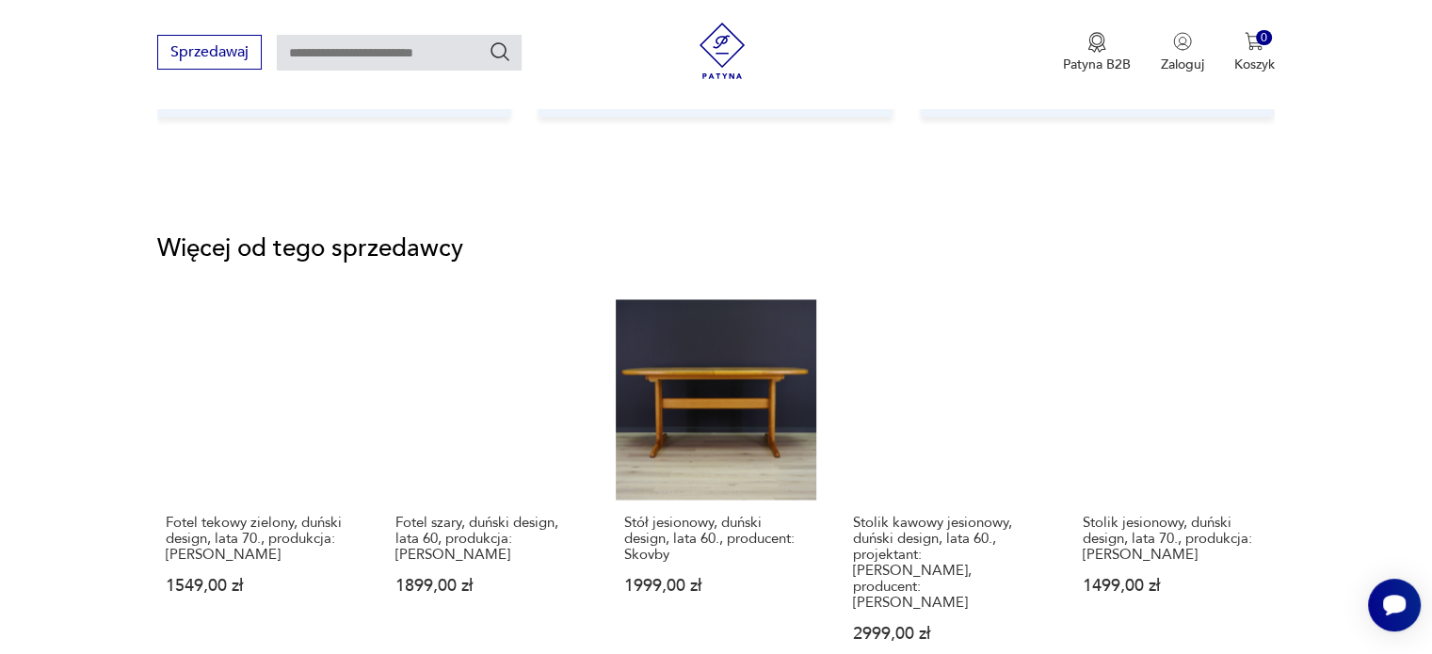
scroll to position [2354, 0]
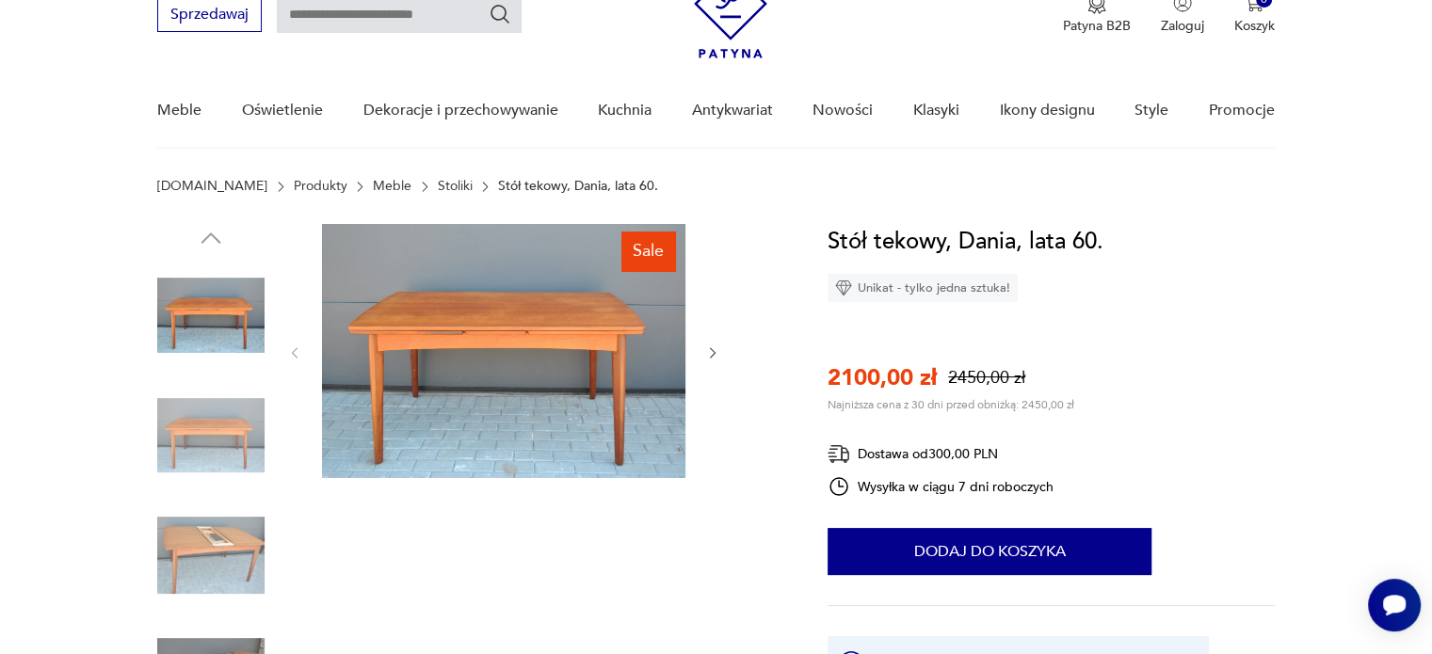
scroll to position [188, 0]
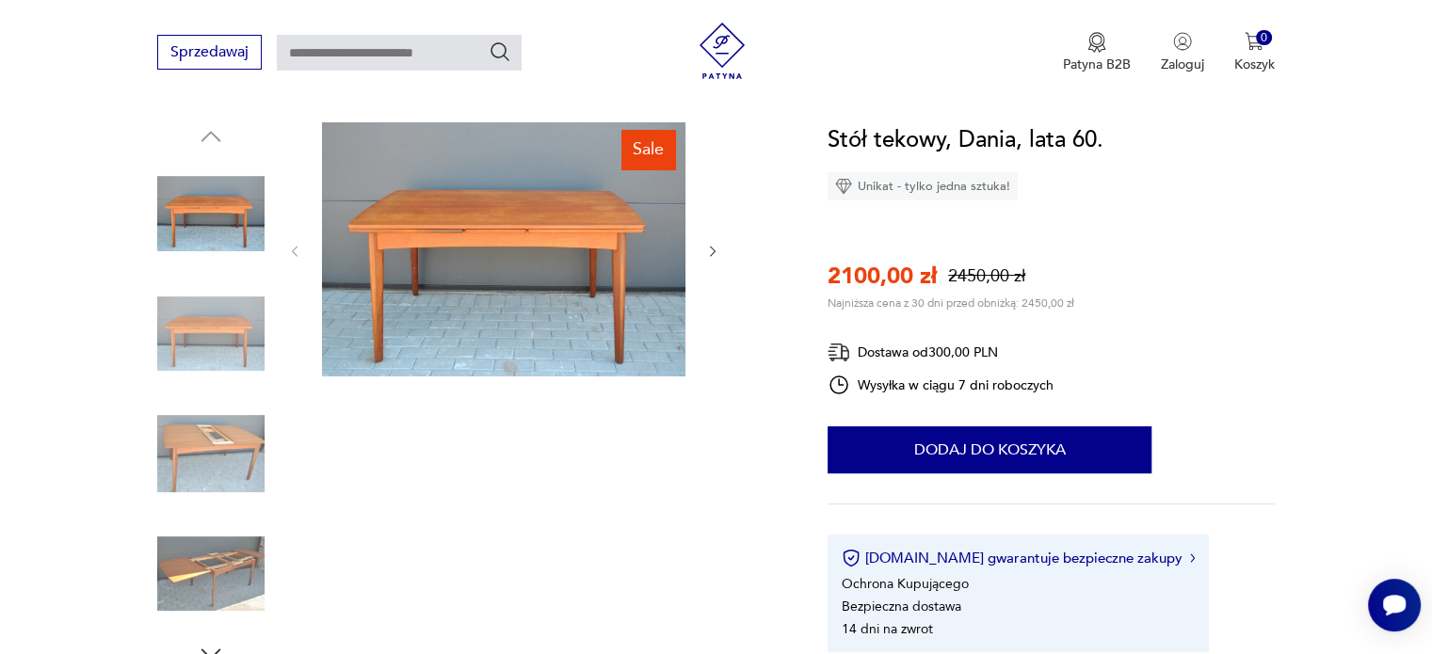
click at [707, 255] on icon "button" at bounding box center [713, 252] width 16 height 16
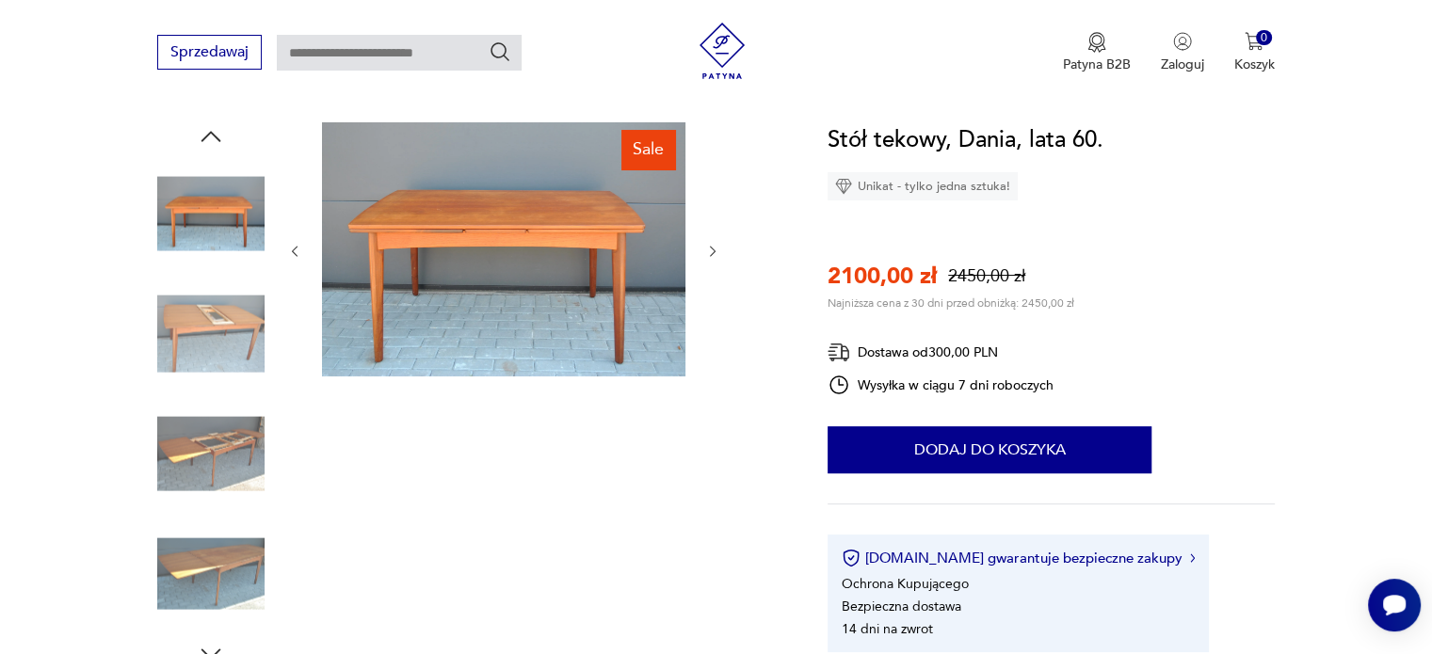
click at [705, 255] on icon "button" at bounding box center [713, 252] width 16 height 16
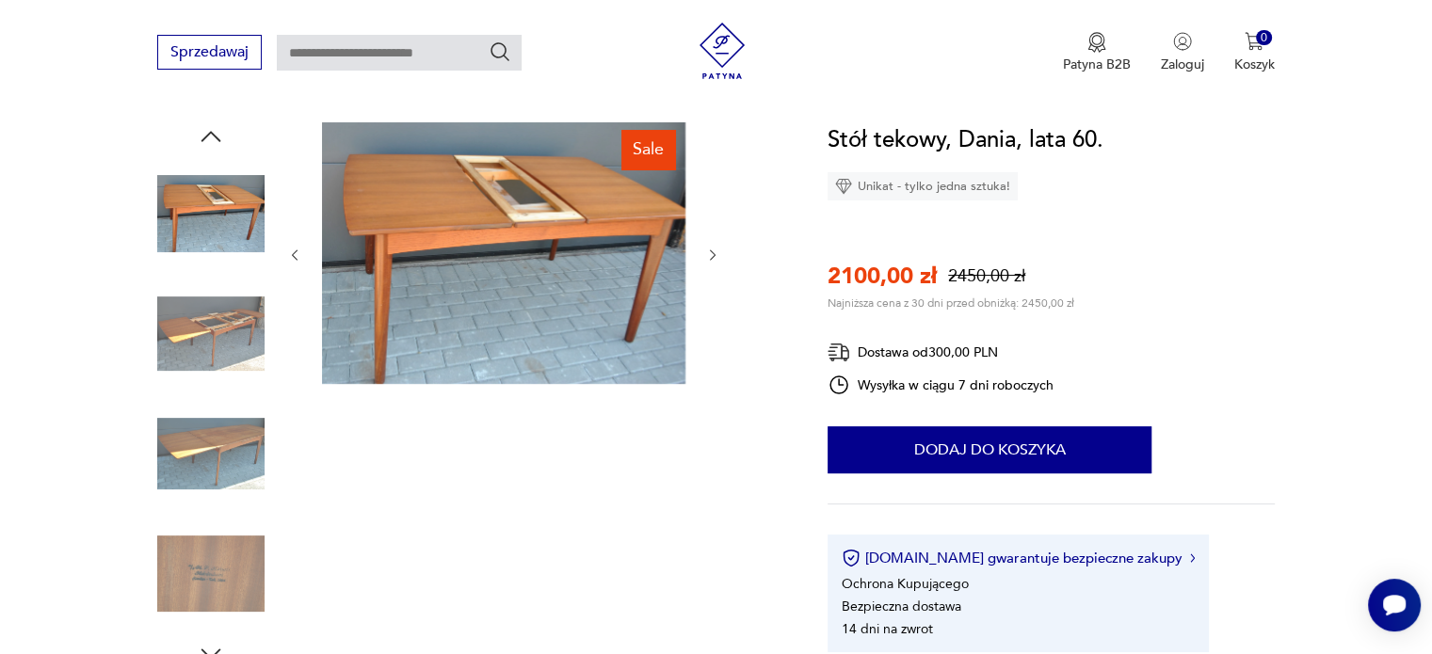
click at [703, 255] on div at bounding box center [503, 255] width 433 height 266
click at [711, 255] on icon "button" at bounding box center [713, 256] width 16 height 16
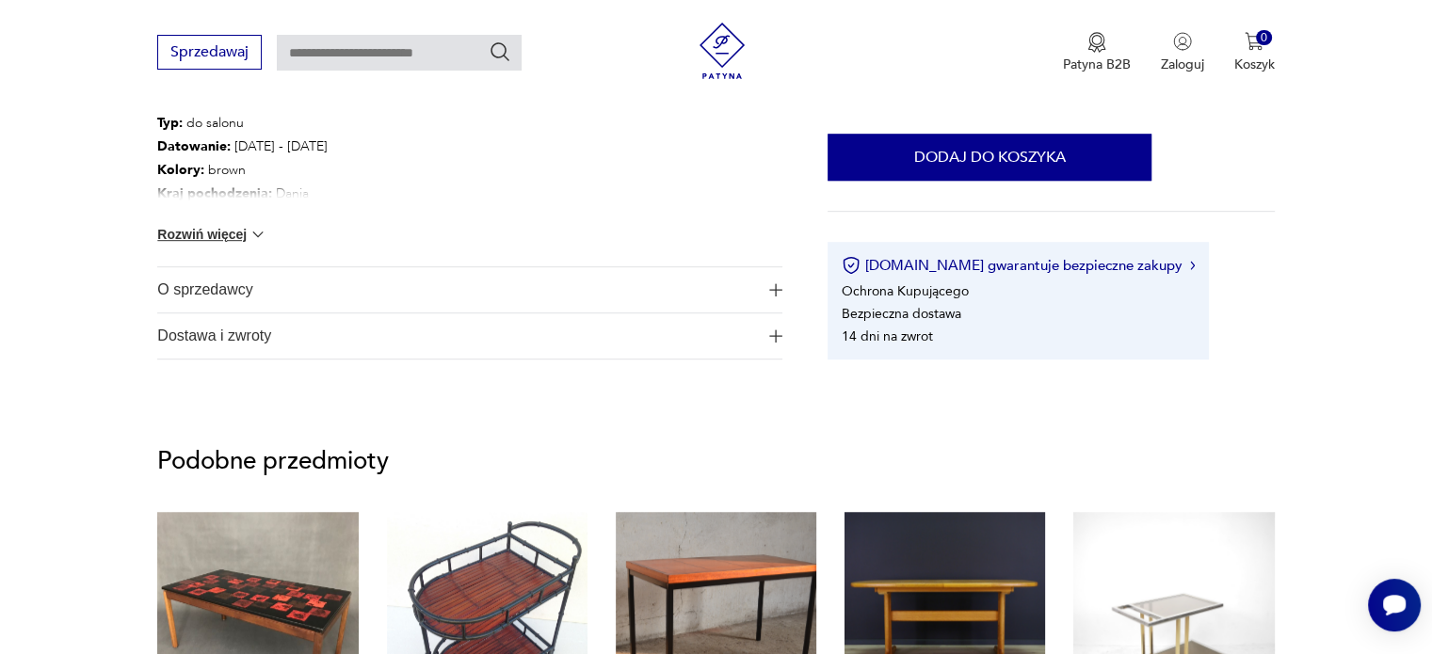
scroll to position [942, 0]
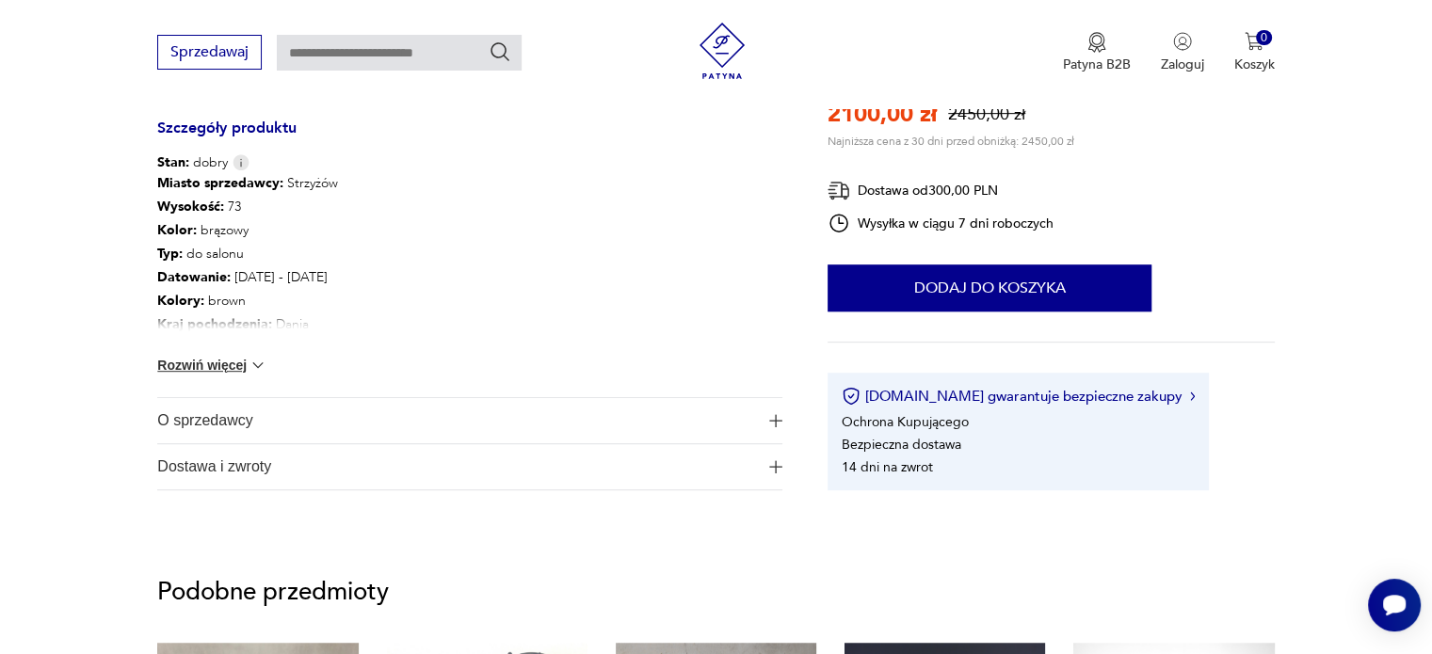
click at [188, 412] on span "O sprzedawcy" at bounding box center [456, 420] width 599 height 45
